Goal: Information Seeking & Learning: Find specific page/section

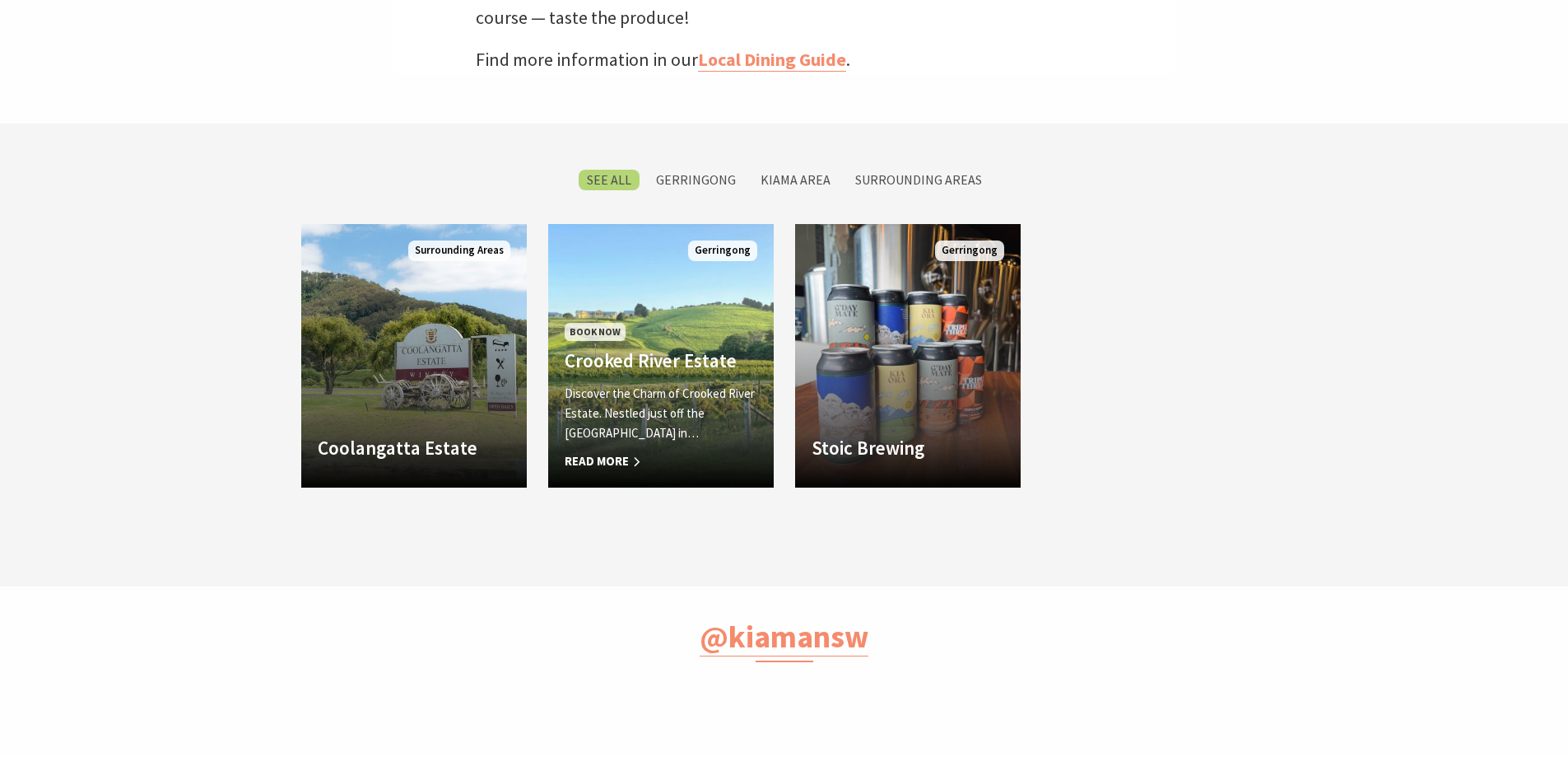
scroll to position [552, 1588]
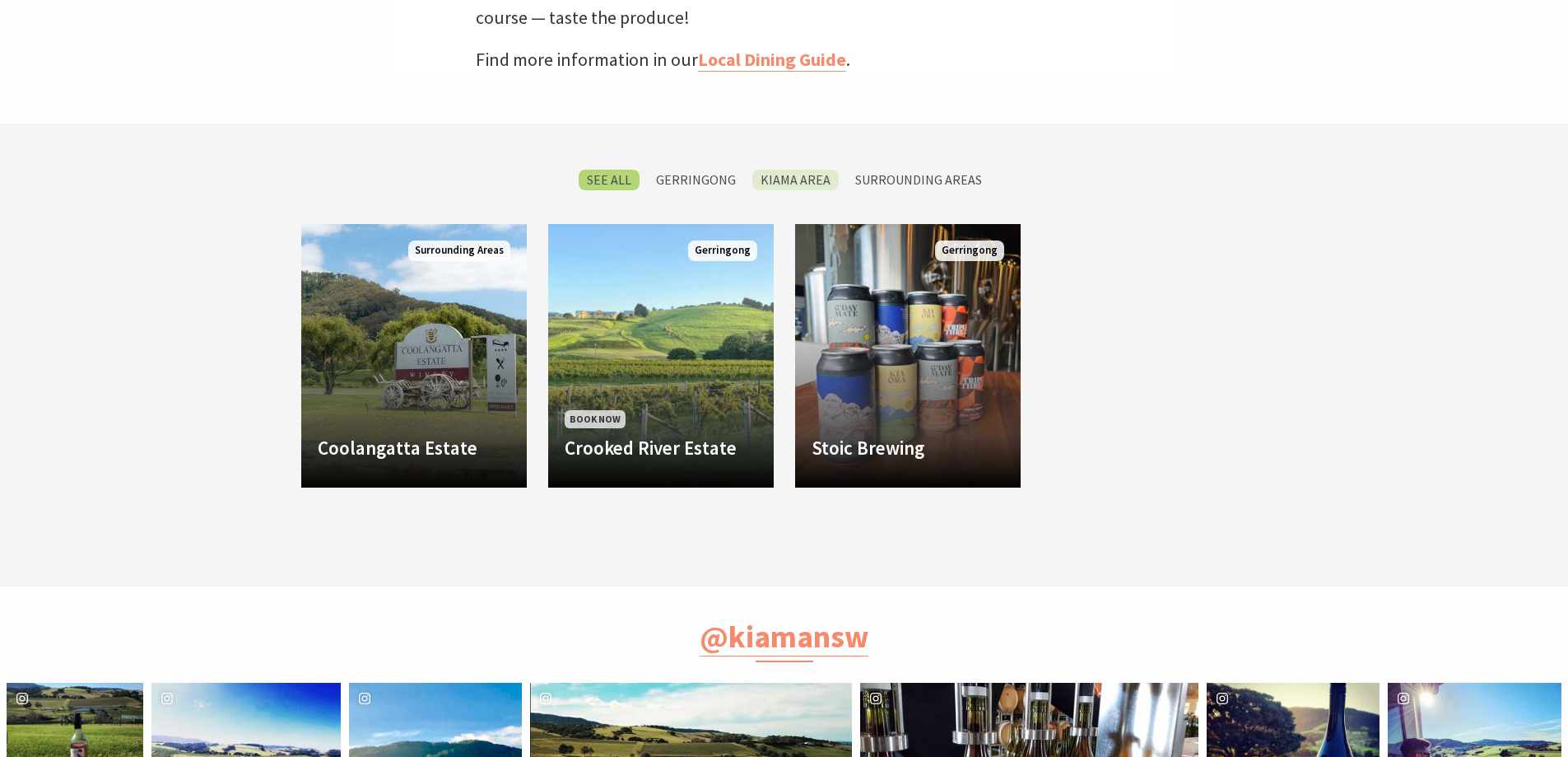
click at [787, 182] on label "Kiama Area" at bounding box center [796, 180] width 86 height 20
click at [0, 0] on input "Kiama Area" at bounding box center [0, 0] width 0 height 0
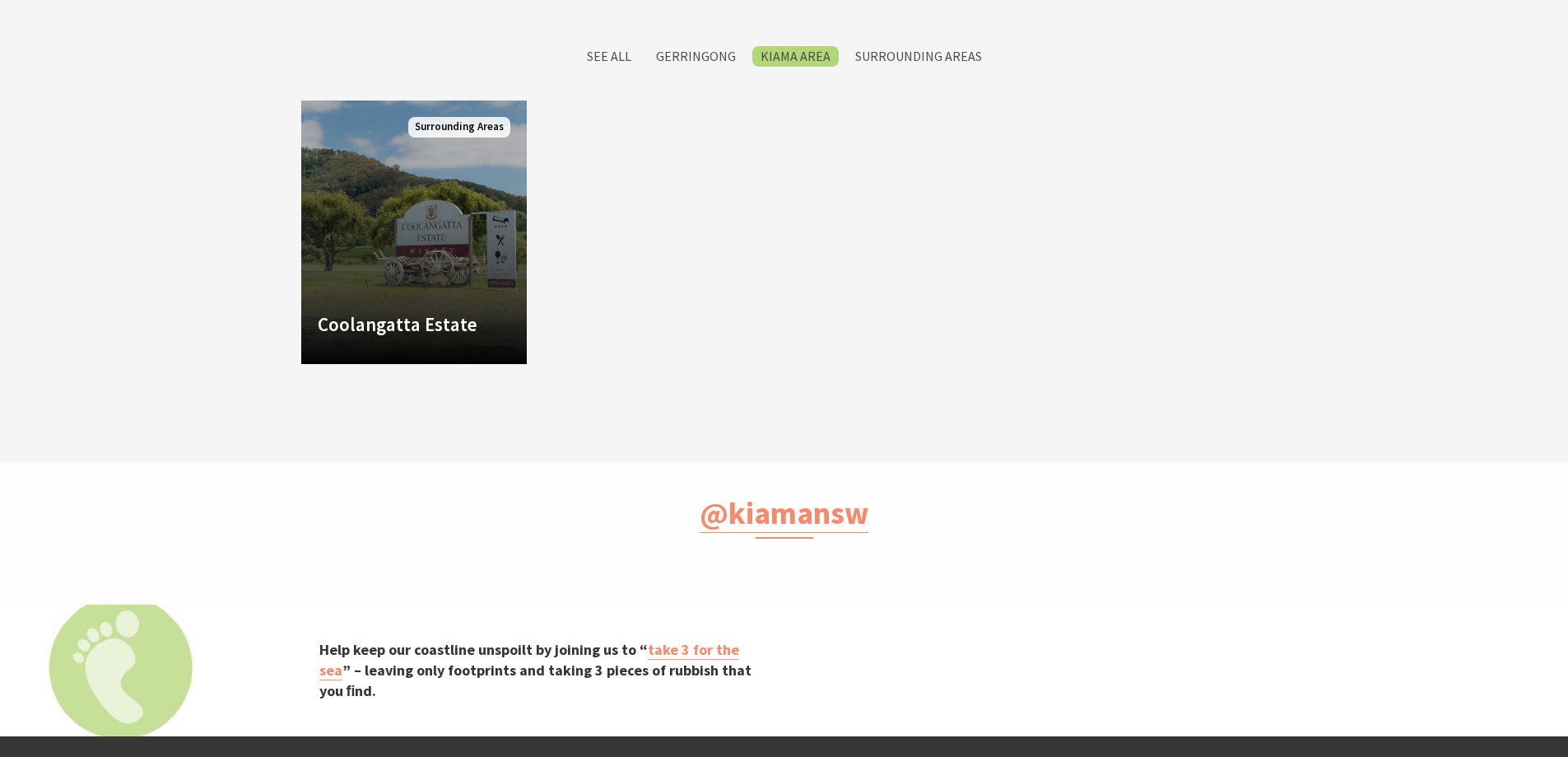
scroll to position [552, 1588]
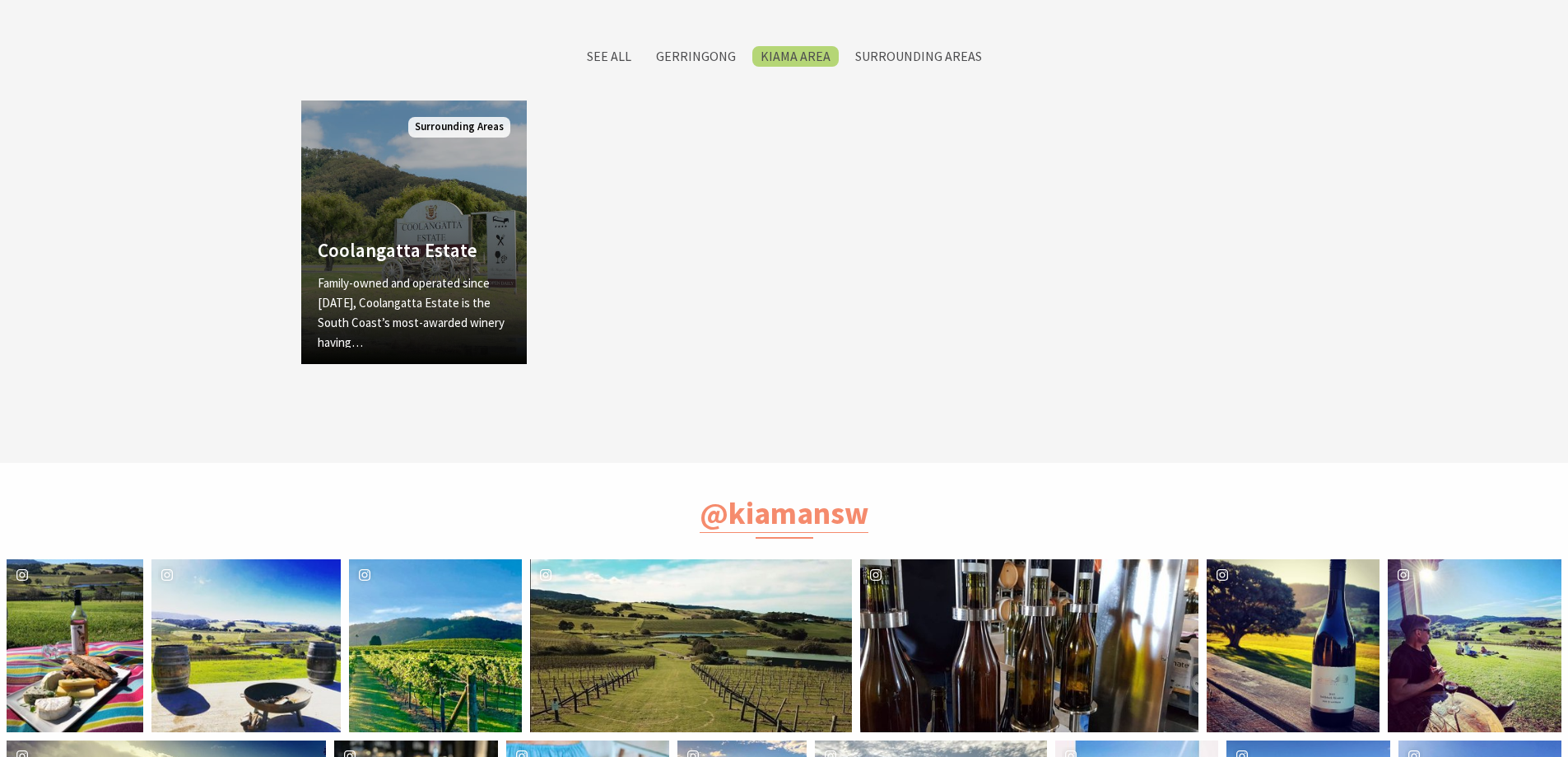
click at [479, 274] on p "Family-owned and operated since 1946, Coolangatta Estate is the South Coast’s m…" at bounding box center [414, 313] width 193 height 79
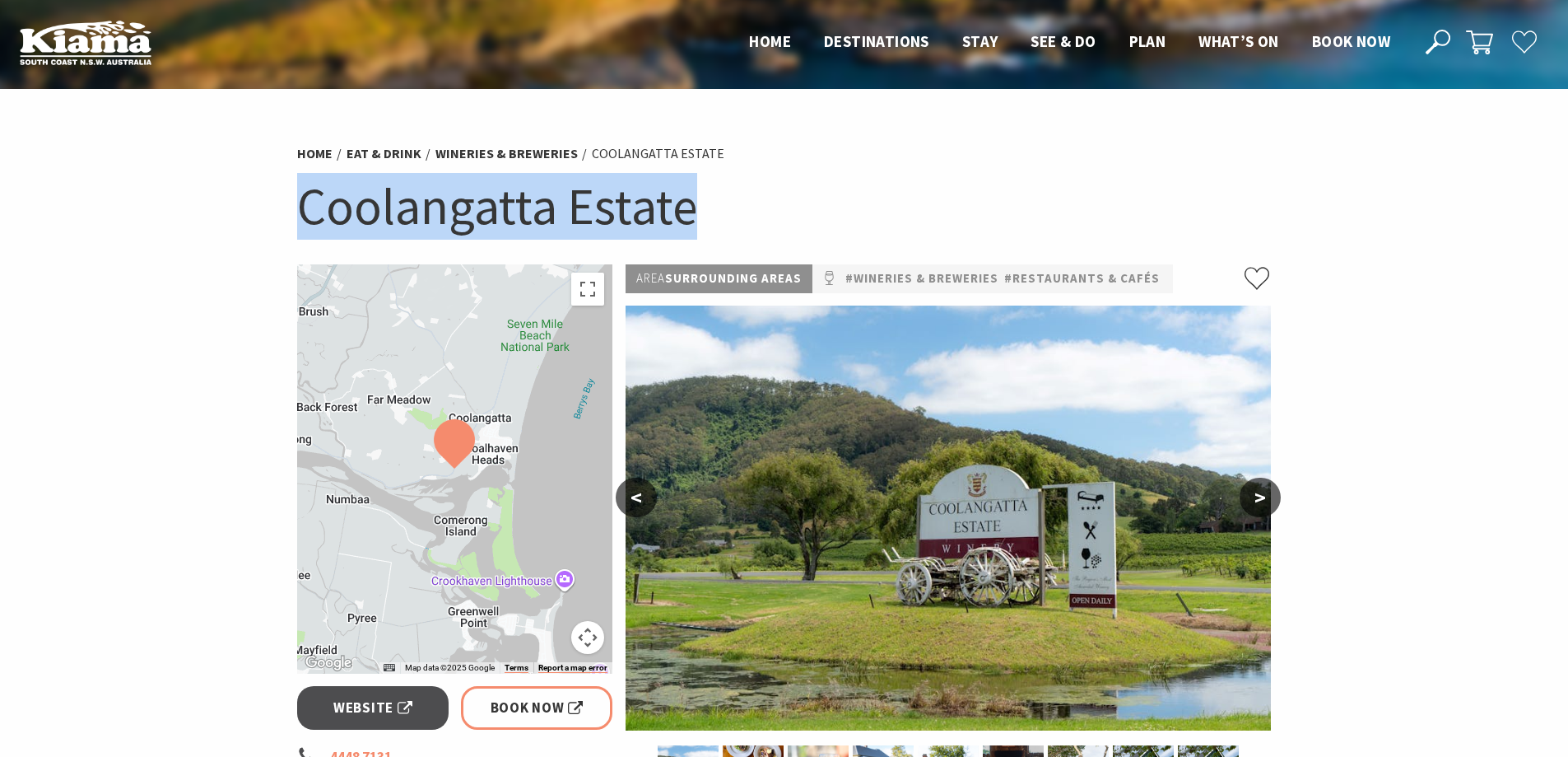
drag, startPoint x: 779, startPoint y: 208, endPoint x: 298, endPoint y: 212, distance: 481.0
click at [297, 210] on h1 "Coolangatta Estate" at bounding box center [784, 206] width 975 height 66
copy h1 "Coolangatta Estate"
